Goal: Information Seeking & Learning: Learn about a topic

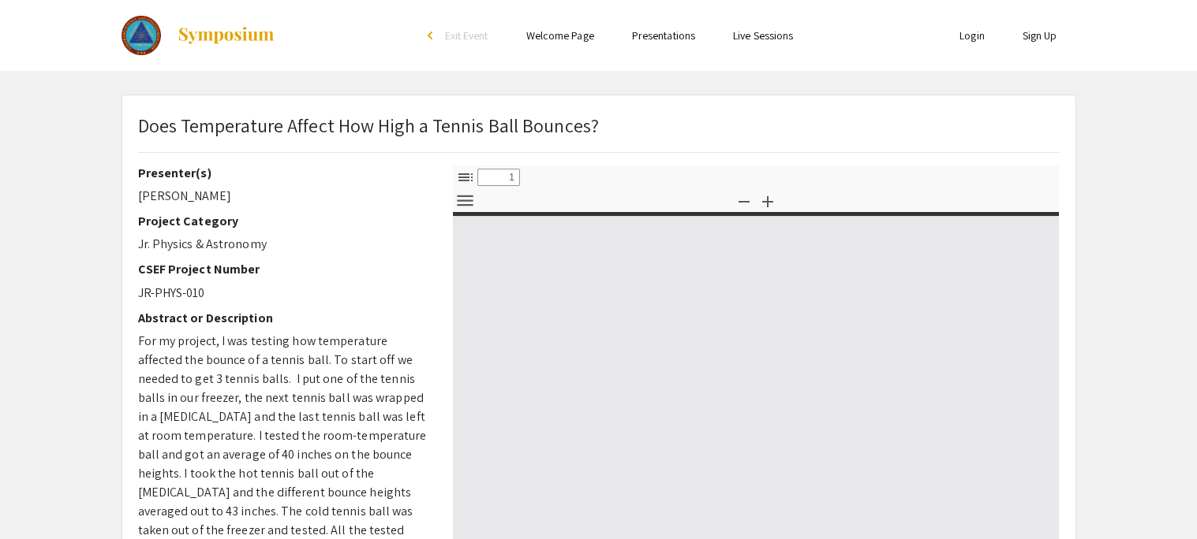
select select "custom"
type input "0"
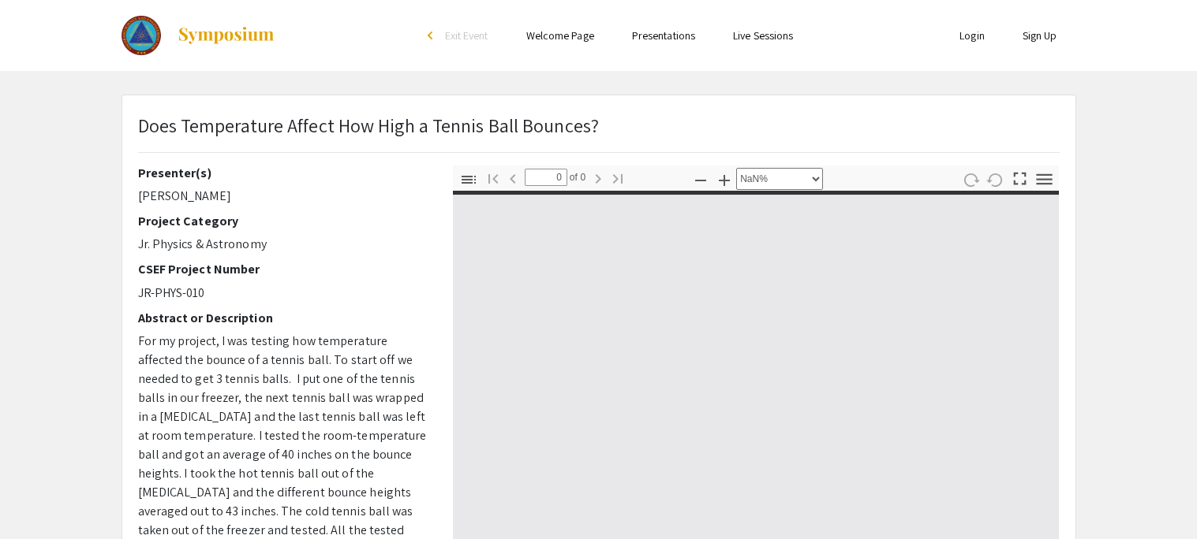
select select "auto"
type input "1"
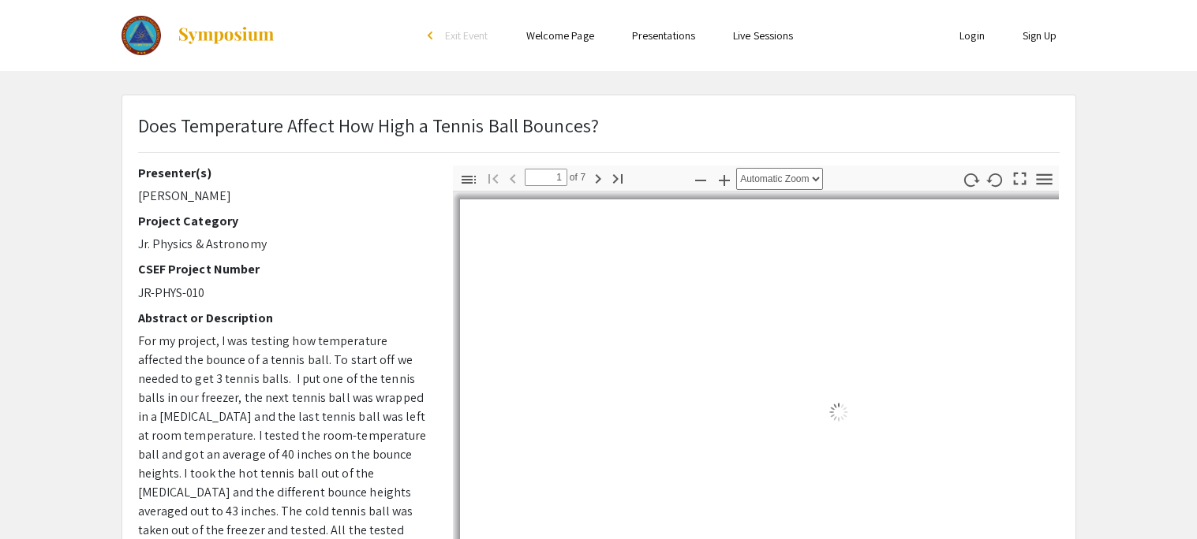
select select "auto"
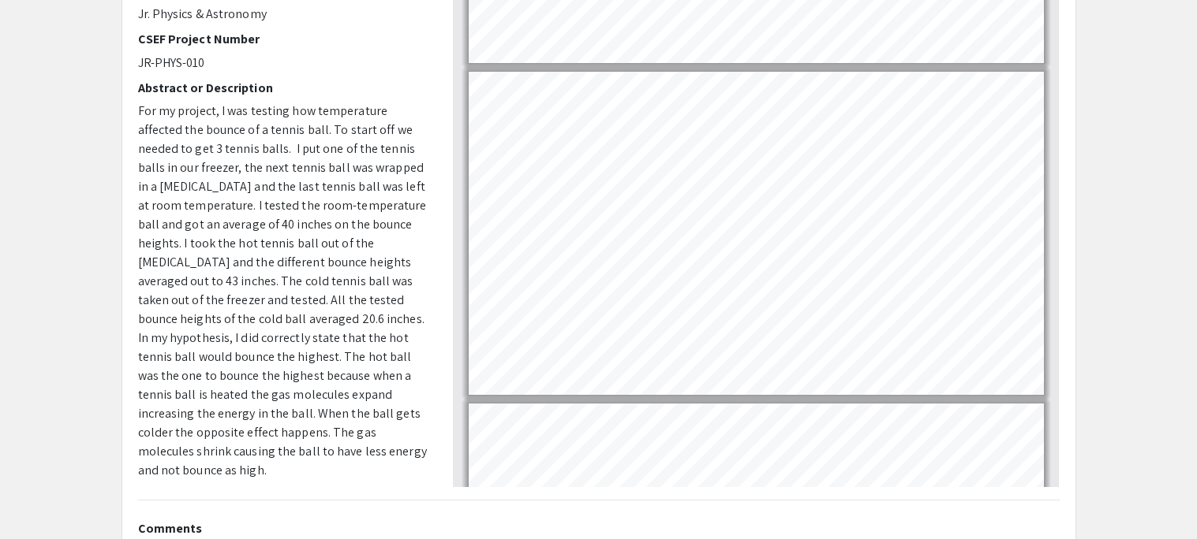
scroll to position [564, 0]
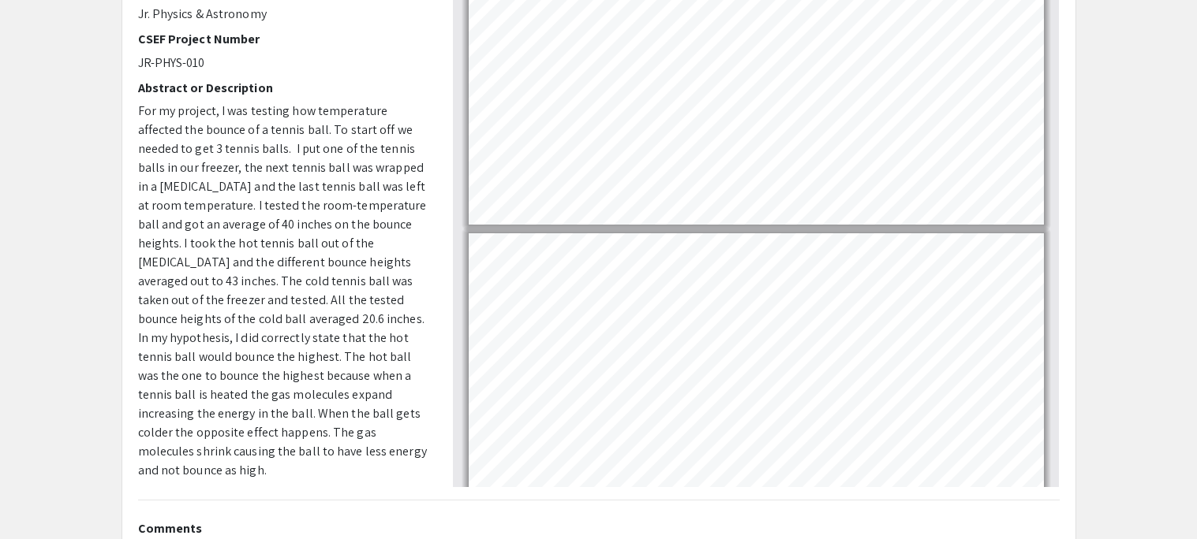
type input "7"
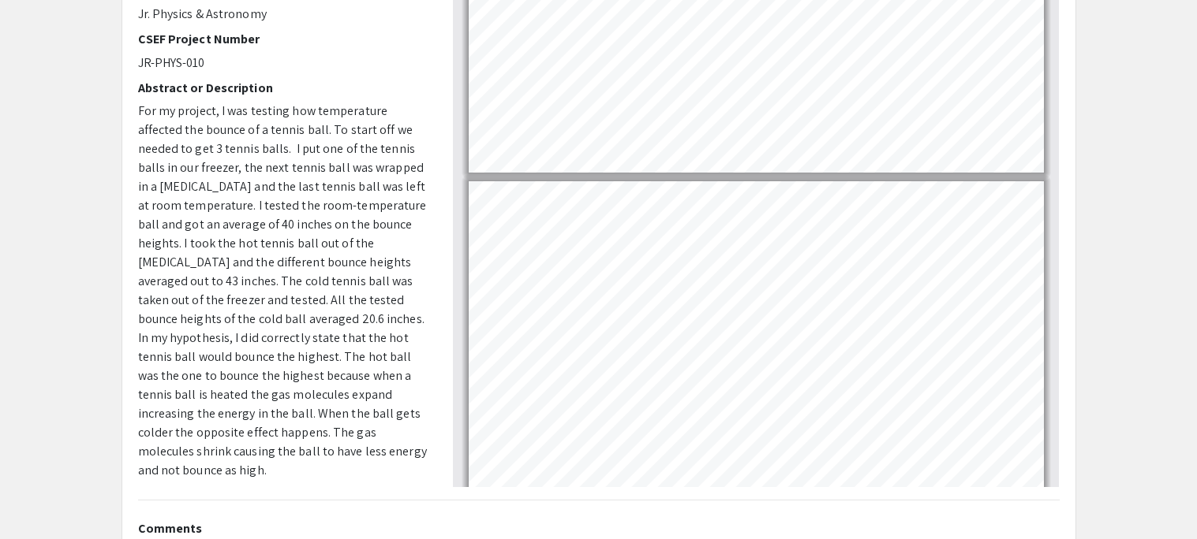
scroll to position [1802, 0]
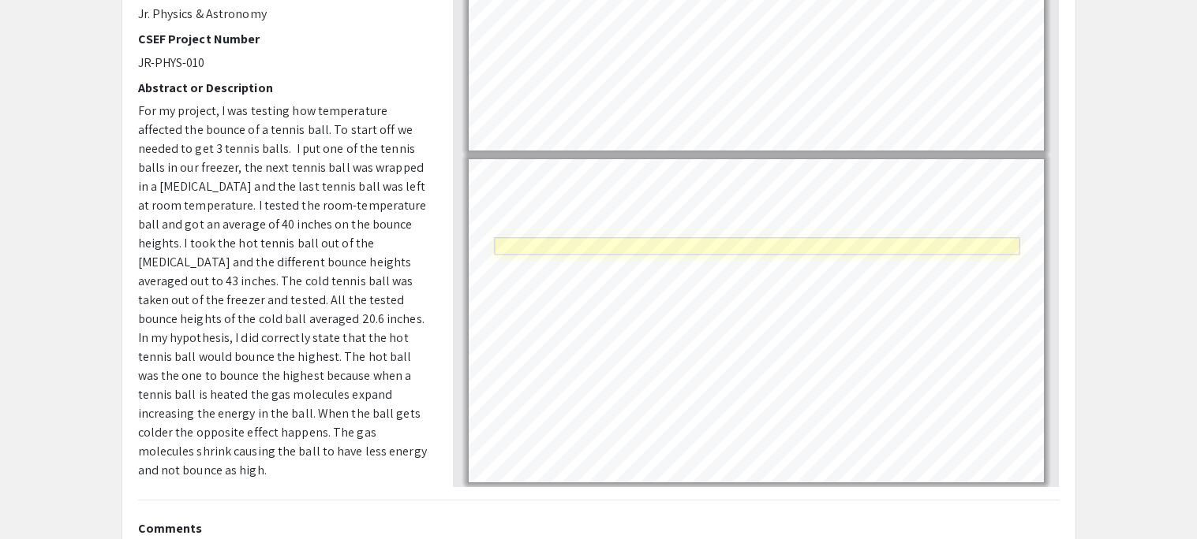
click at [544, 244] on link "Page 7" at bounding box center [756, 245] width 525 height 17
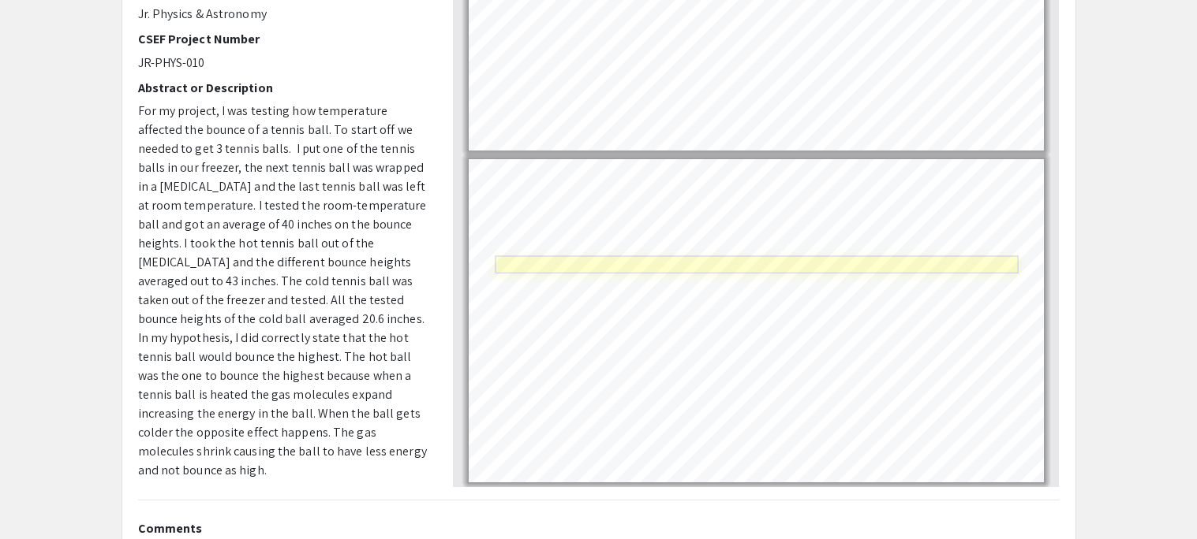
click at [608, 264] on link "Page 7" at bounding box center [756, 264] width 523 height 17
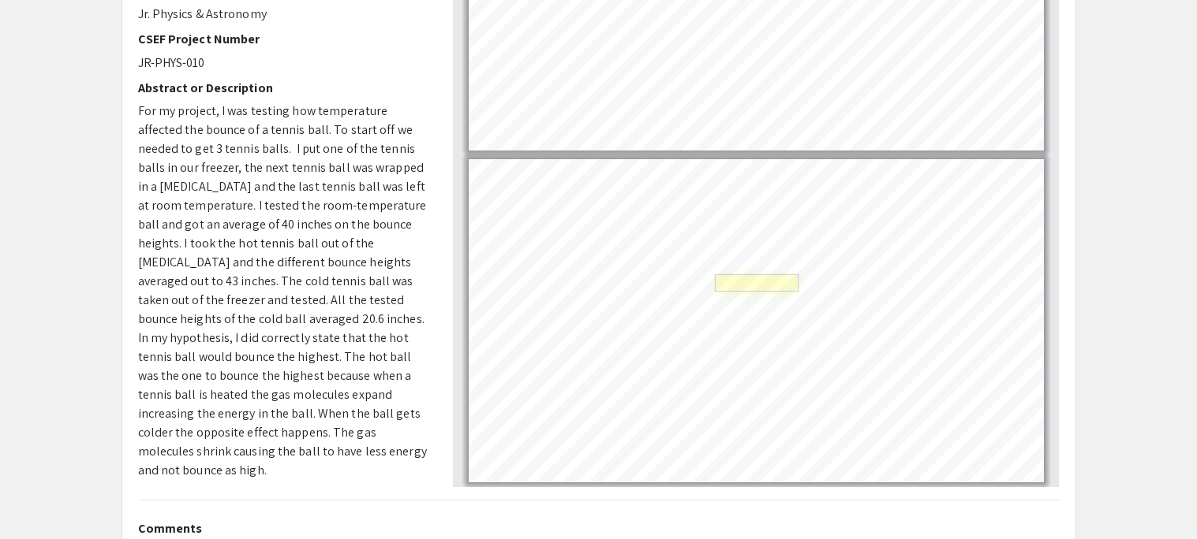
click at [752, 284] on link "Page 7" at bounding box center [757, 282] width 84 height 17
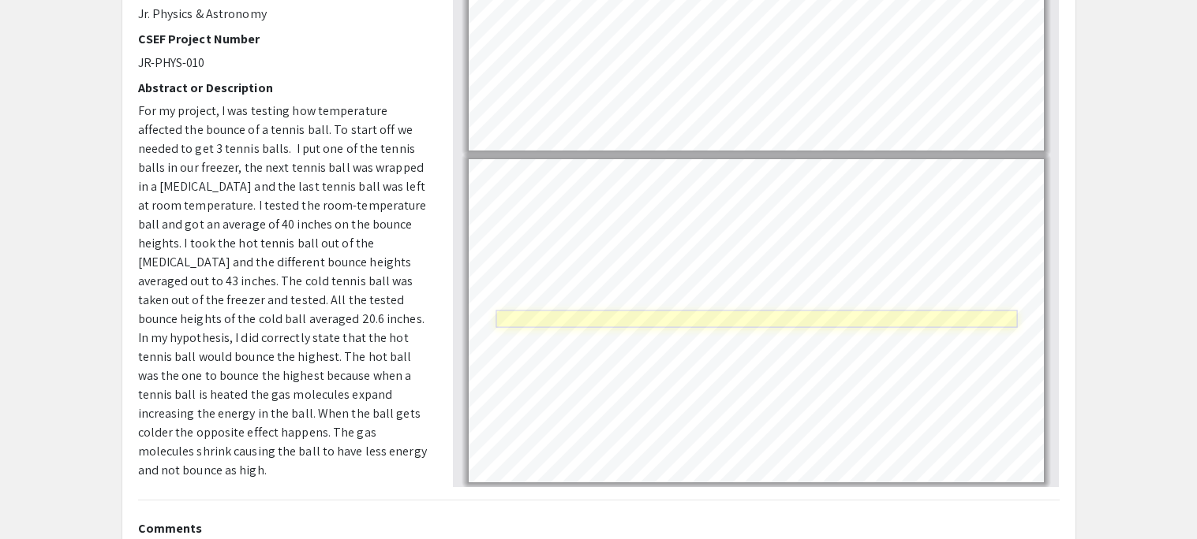
click at [548, 311] on link "Page 7" at bounding box center [756, 319] width 521 height 17
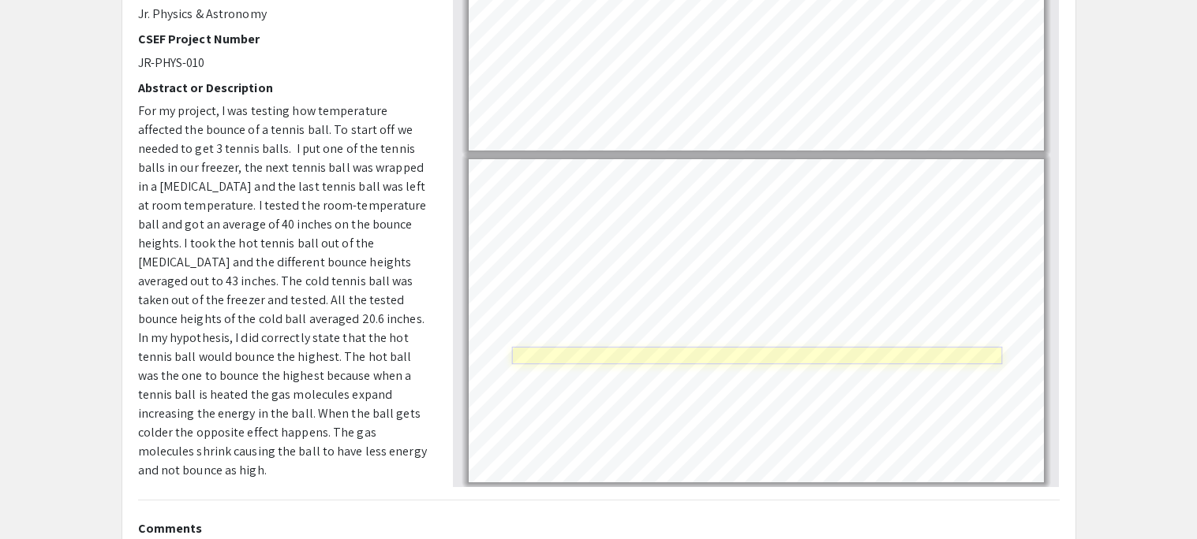
click at [532, 347] on link "Page 7" at bounding box center [756, 355] width 491 height 17
click at [542, 359] on link "Page 7" at bounding box center [756, 355] width 491 height 17
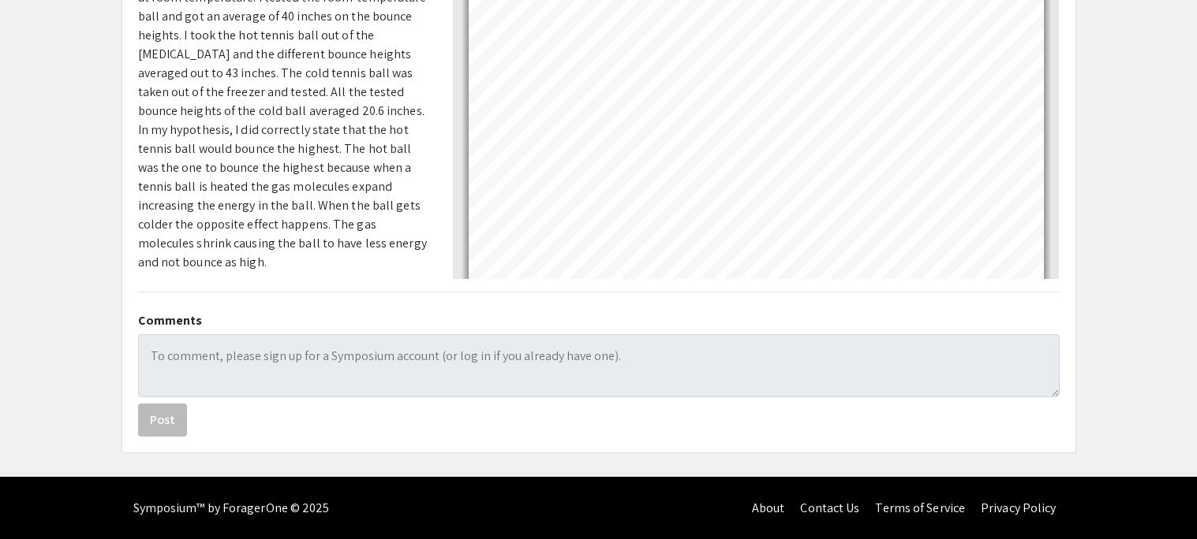
scroll to position [0, 0]
